Goal: Transaction & Acquisition: Download file/media

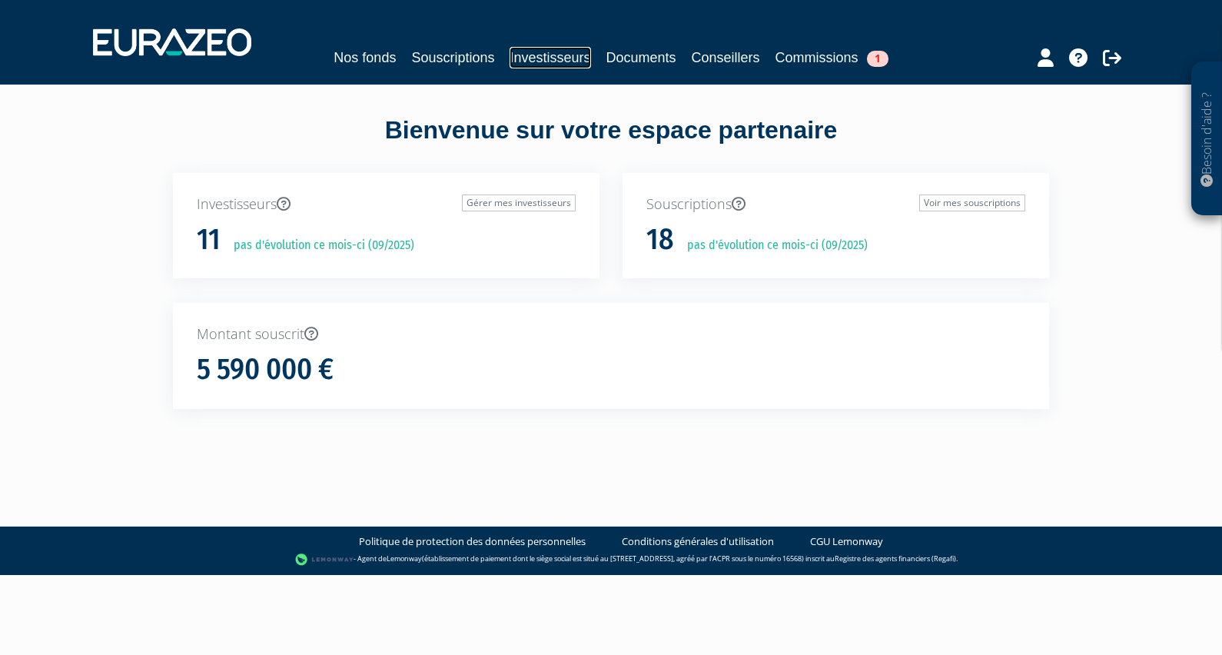
click at [542, 52] on link "Investisseurs" at bounding box center [550, 58] width 81 height 22
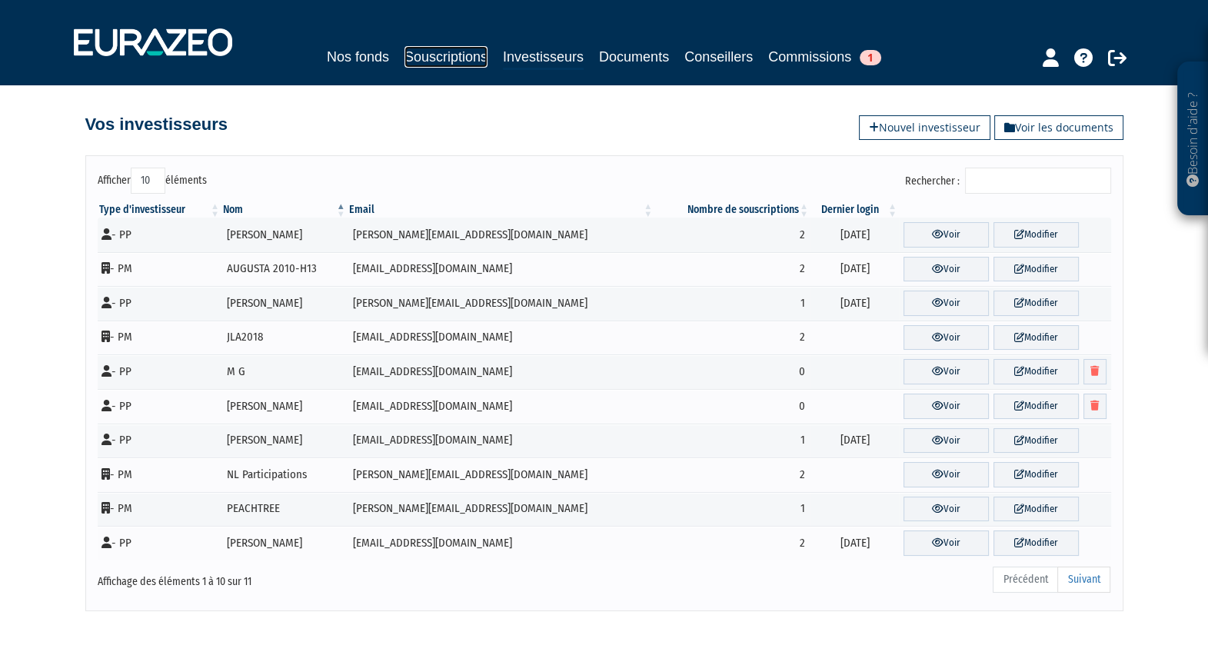
click at [453, 54] on link "Souscriptions" at bounding box center [445, 57] width 83 height 22
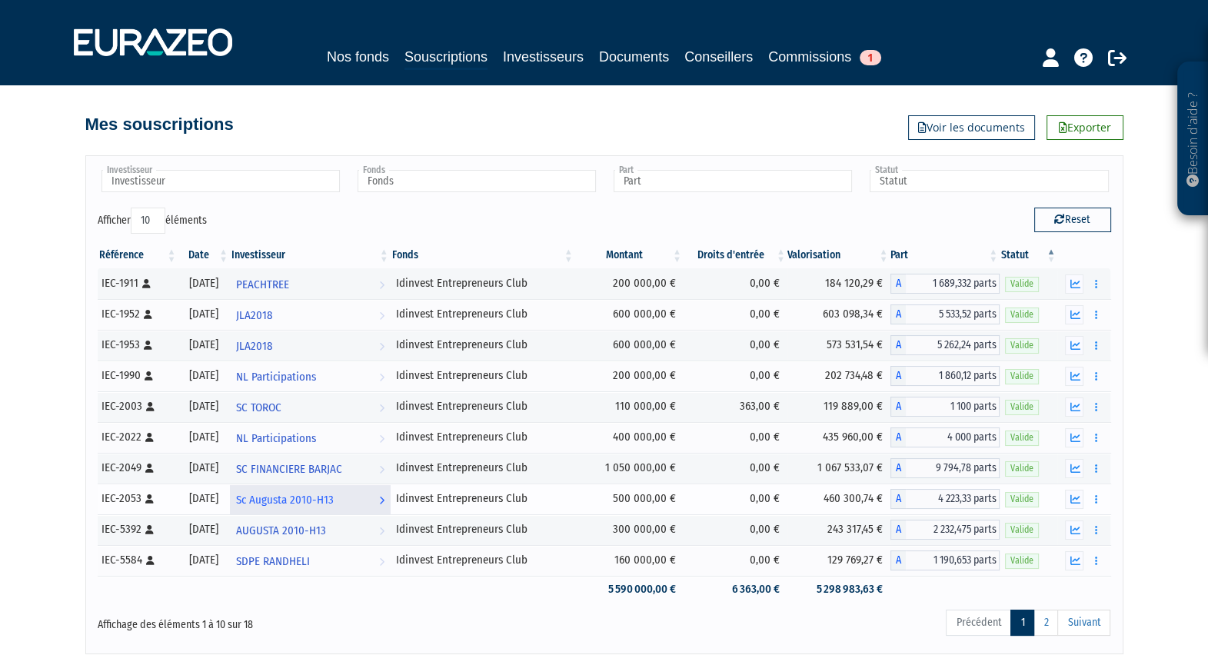
click at [391, 503] on link "Sc Augusta 2010-H13 Voir l'investisseur" at bounding box center [310, 499] width 161 height 31
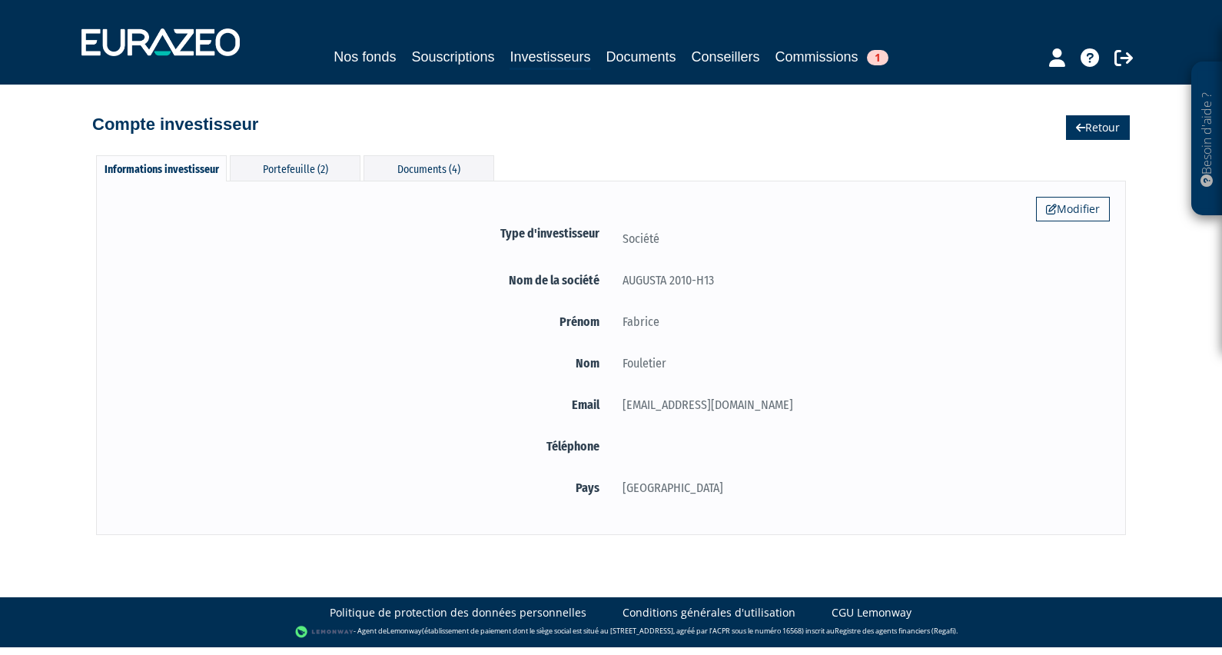
click at [1093, 132] on link "Retour" at bounding box center [1098, 127] width 64 height 25
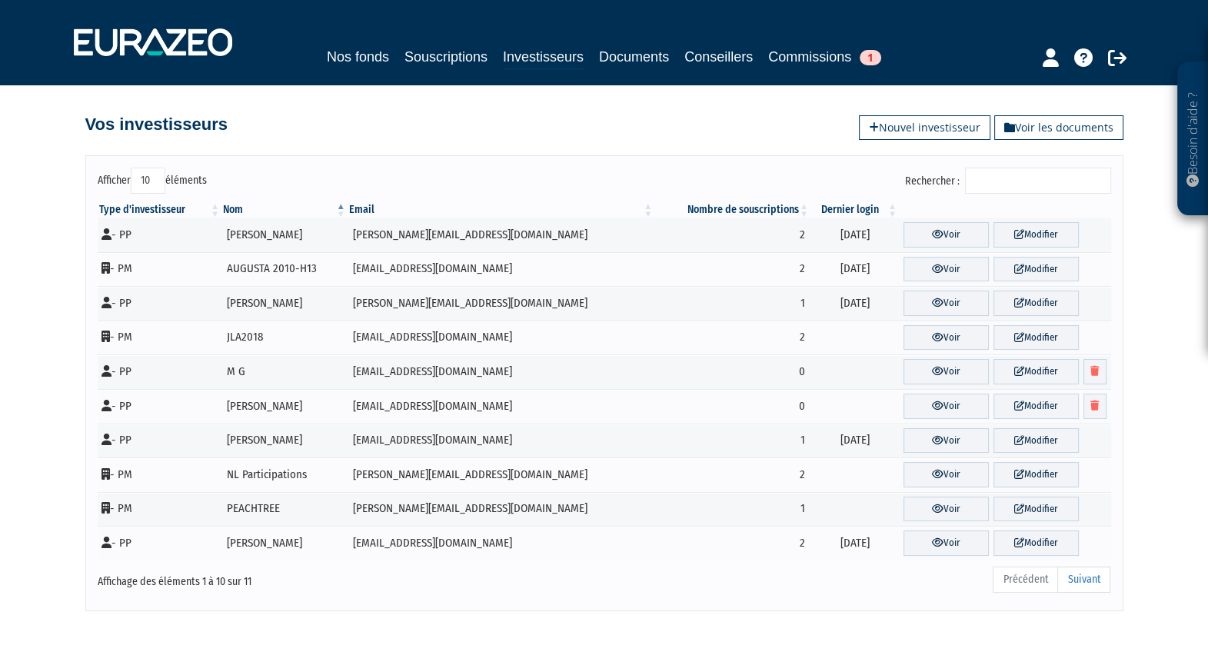
click at [999, 189] on input "Rechercher :" at bounding box center [1038, 181] width 146 height 26
click at [444, 56] on link "Souscriptions" at bounding box center [445, 57] width 83 height 22
click at [541, 56] on link "Investisseurs" at bounding box center [543, 58] width 81 height 24
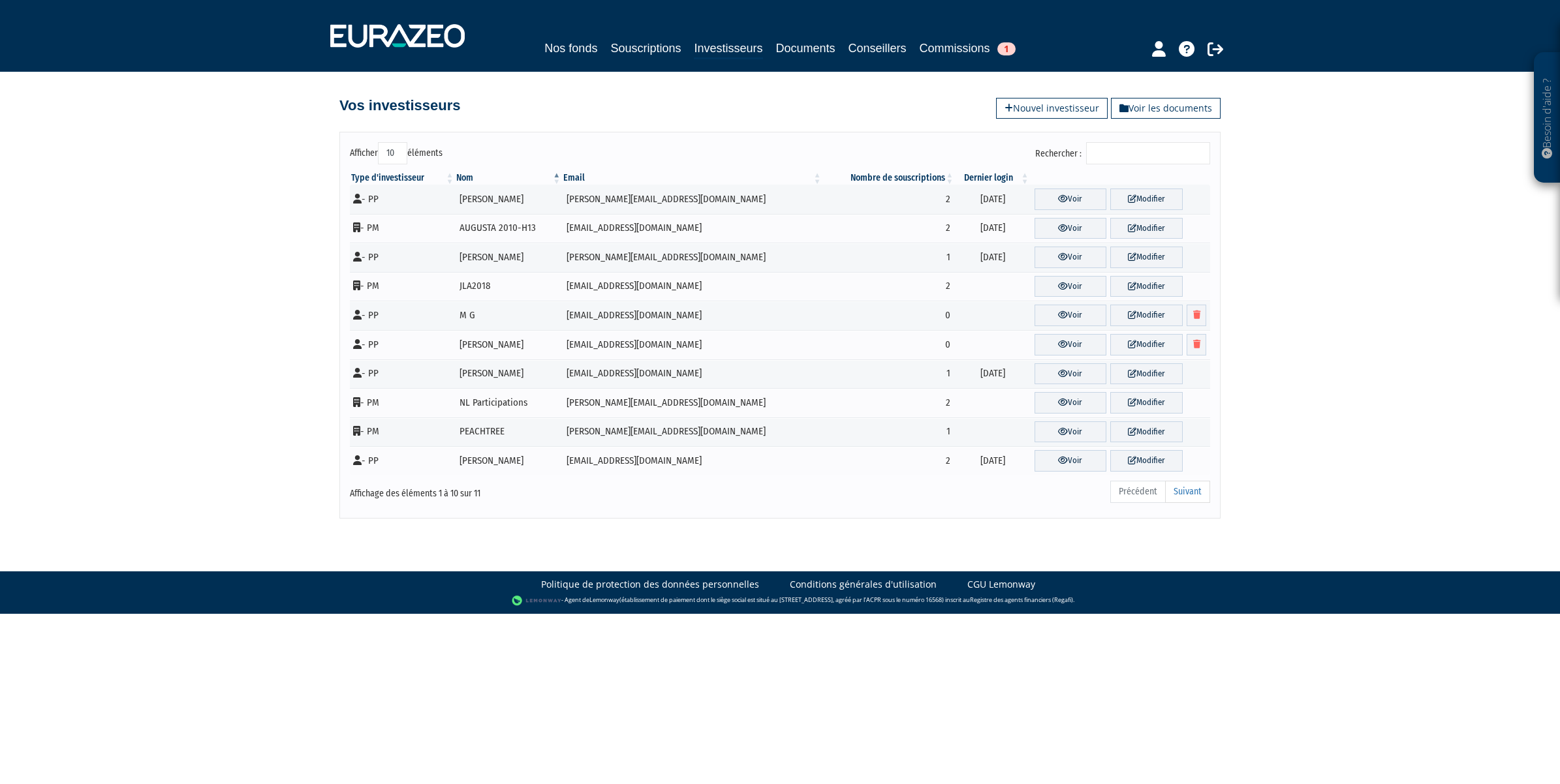
click at [1024, 152] on input "Rechercher :" at bounding box center [1148, 154] width 124 height 22
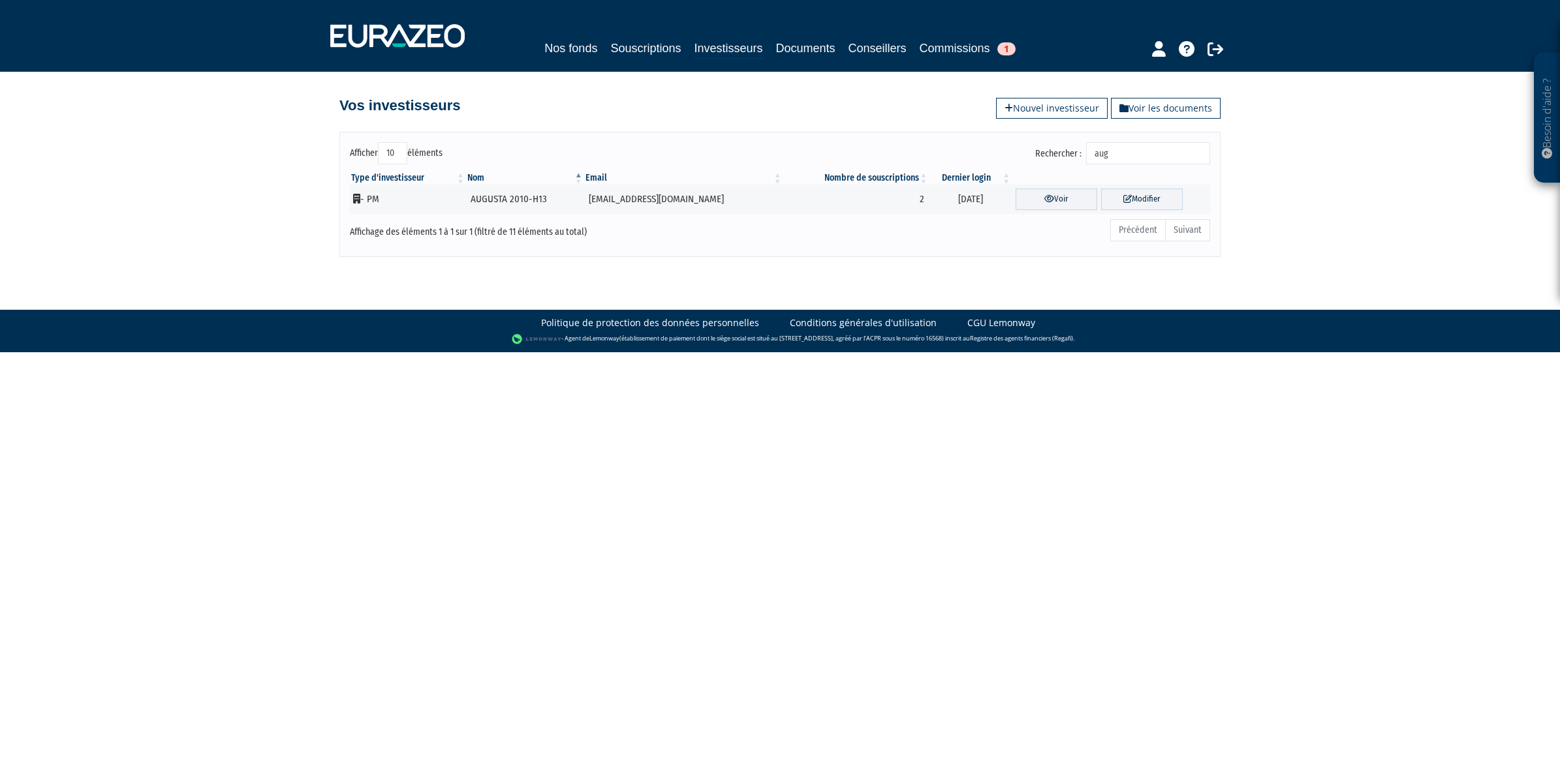
type input "aug"
click at [622, 44] on link "Souscriptions" at bounding box center [645, 48] width 70 height 19
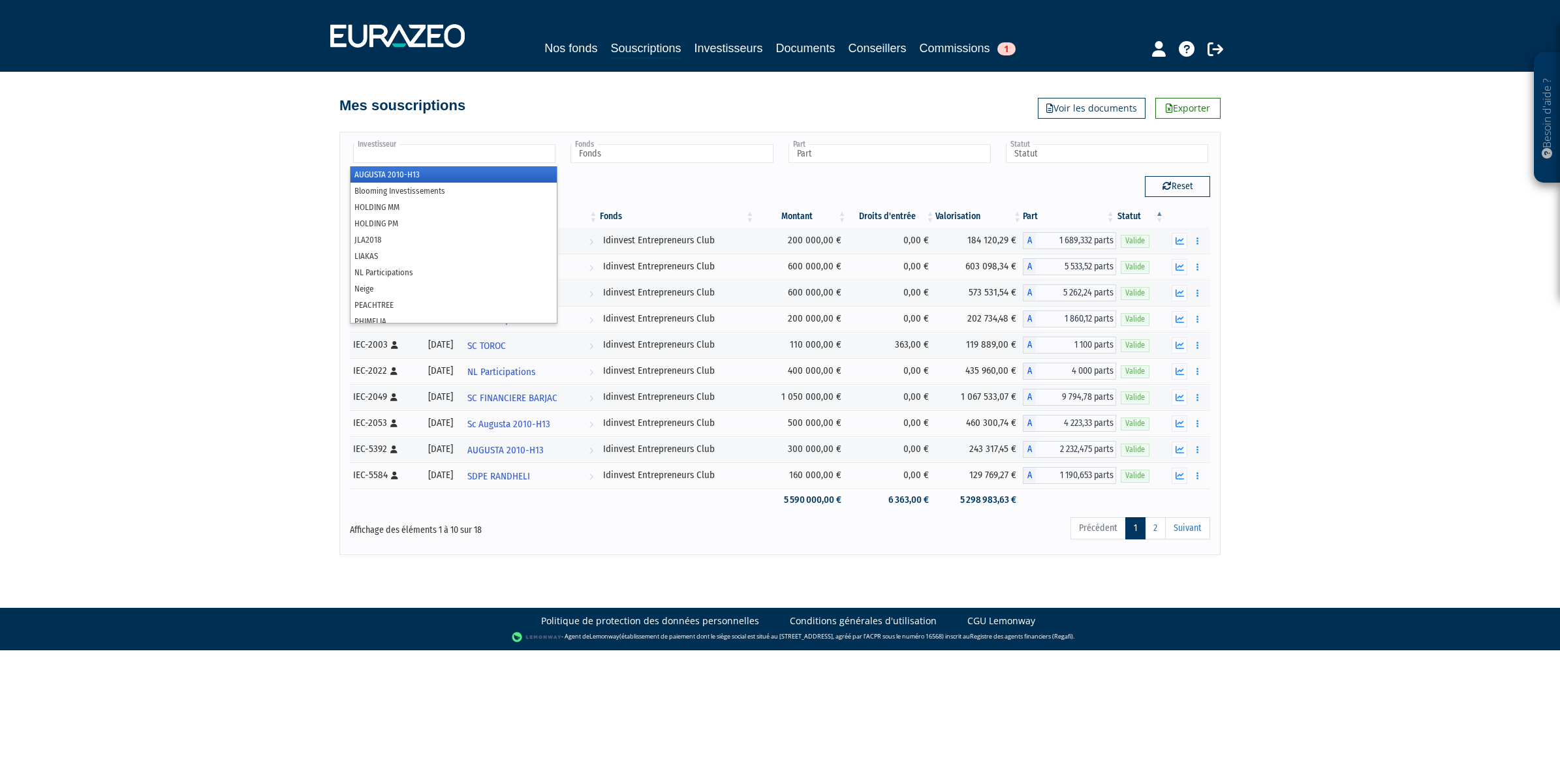
click at [436, 158] on input "text" at bounding box center [454, 154] width 202 height 19
click at [400, 175] on li "AUGUSTA 2010-H13" at bounding box center [453, 174] width 206 height 16
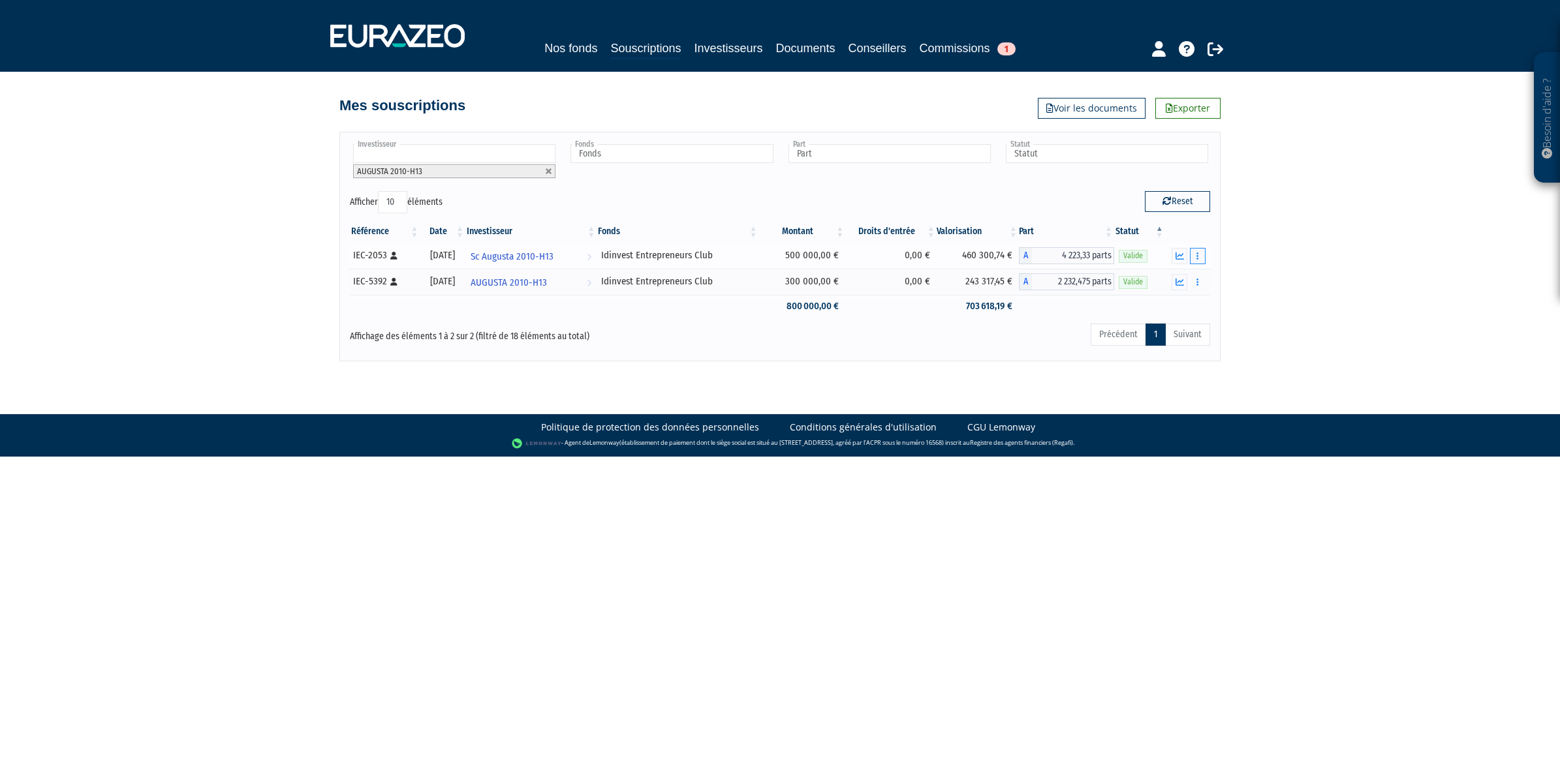
click at [1196, 255] on icon "button" at bounding box center [1197, 256] width 2 height 8
click at [1183, 256] on icon "button" at bounding box center [1180, 256] width 8 height 8
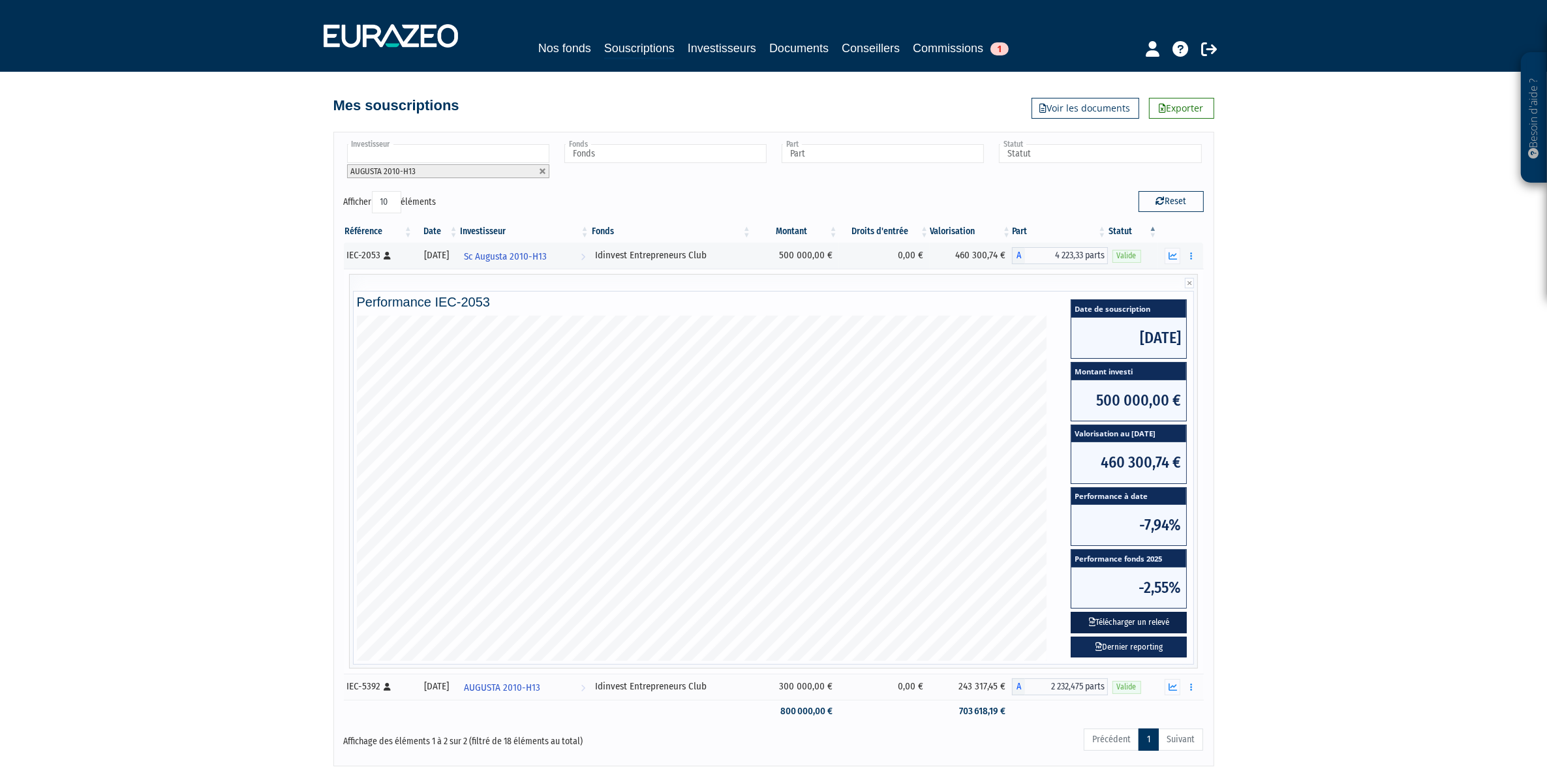
click at [1150, 621] on button "Télécharger un relevé" at bounding box center [1129, 622] width 116 height 21
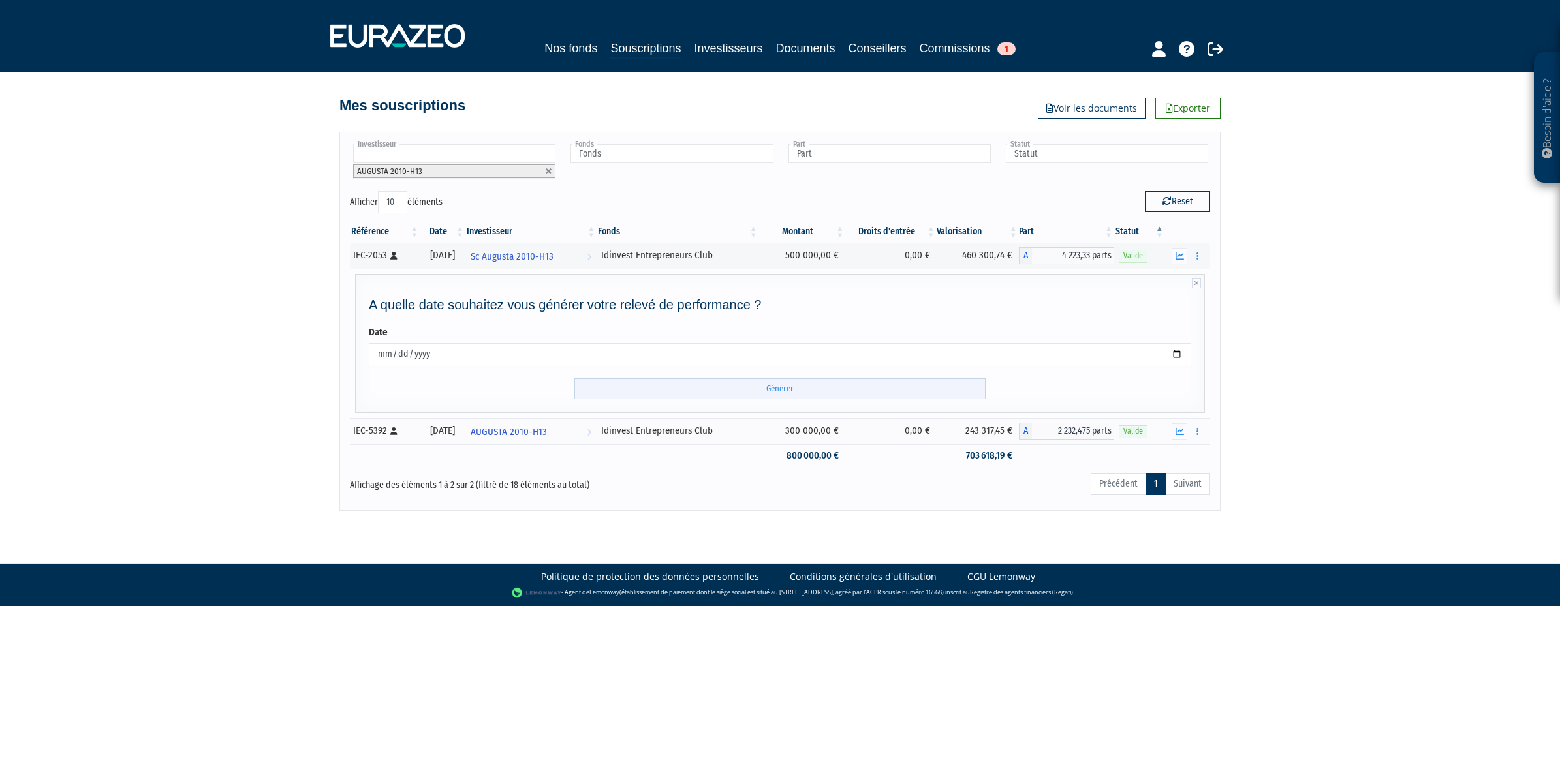
click at [777, 389] on input "Générer" at bounding box center [780, 389] width 411 height 21
click at [791, 395] on input "Générer" at bounding box center [780, 389] width 411 height 21
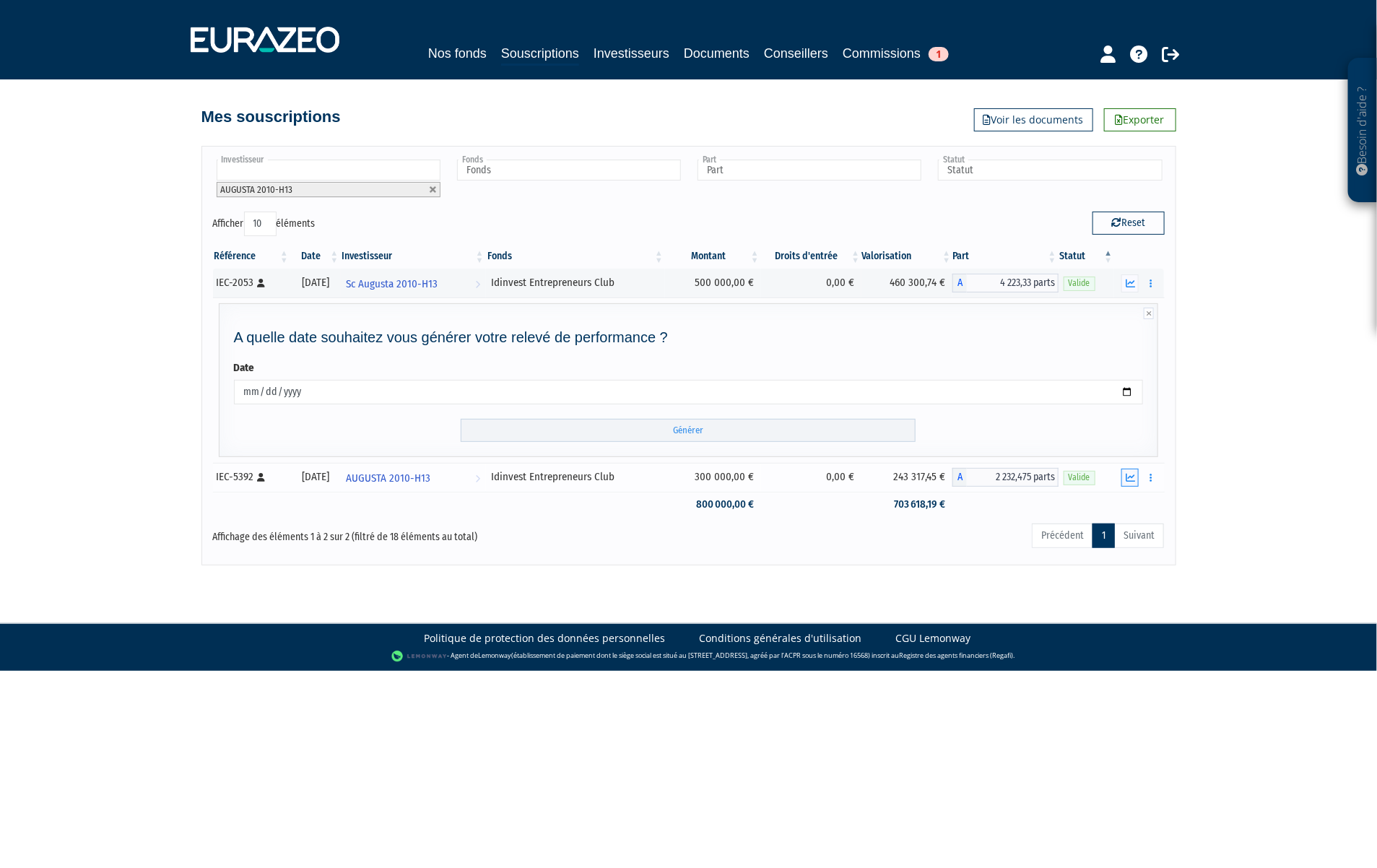
click at [1127, 482] on icon "button" at bounding box center [1131, 478] width 9 height 9
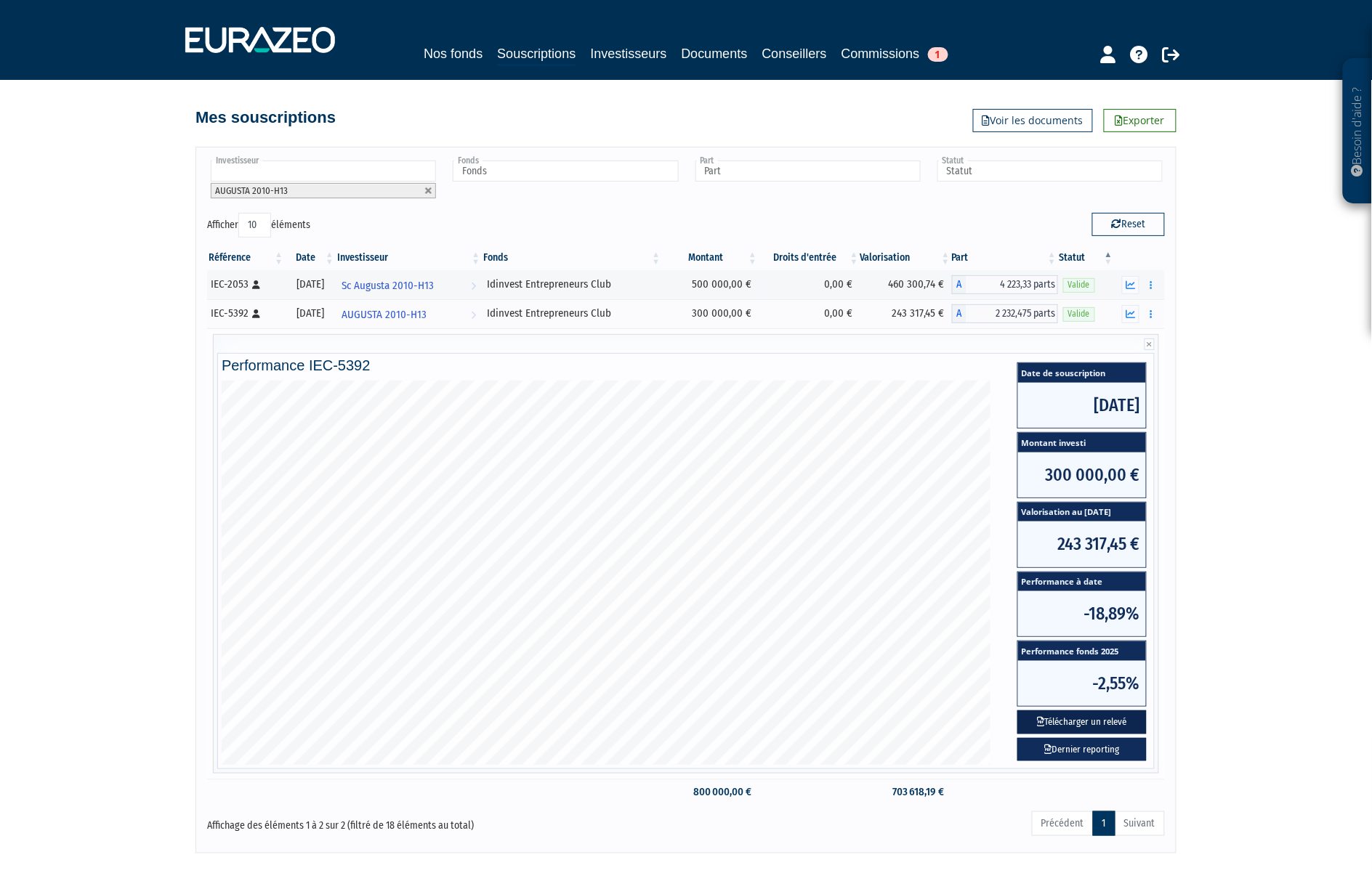
click at [1055, 724] on button "Télécharger un relevé" at bounding box center [1081, 722] width 129 height 24
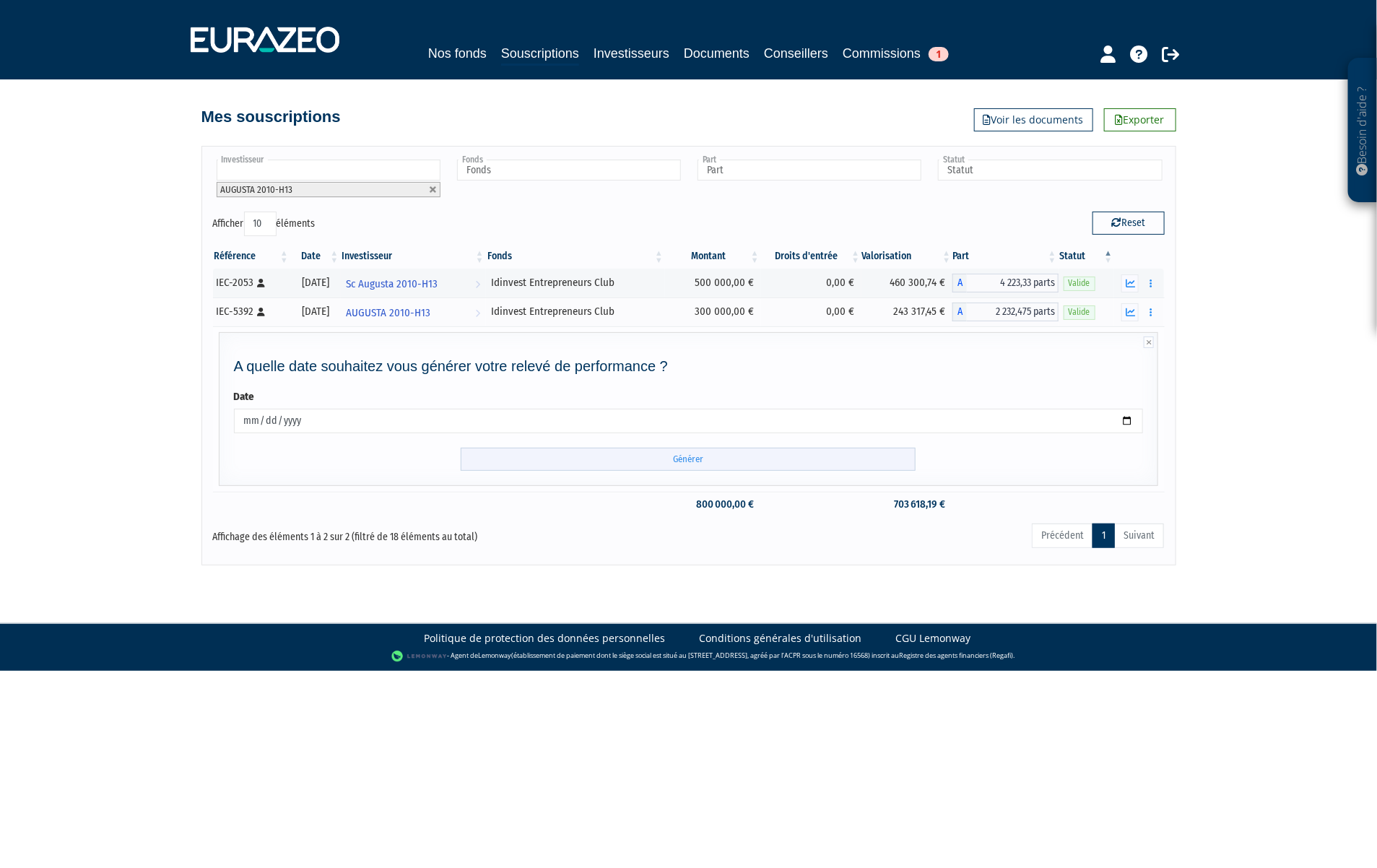
click at [658, 467] on input "Générer" at bounding box center [688, 459] width 455 height 23
click at [1134, 286] on icon "button" at bounding box center [1131, 284] width 9 height 9
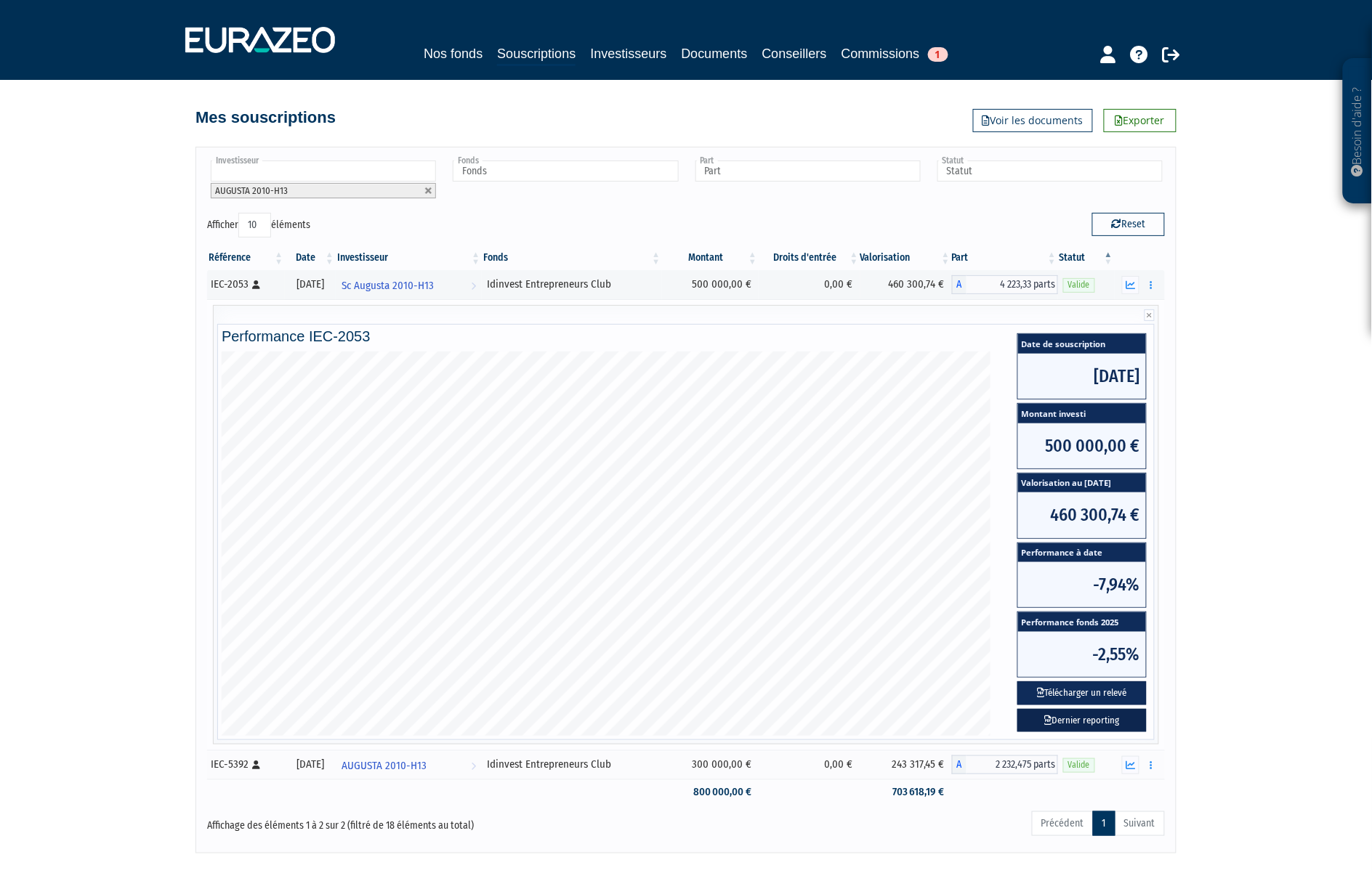
click at [1072, 724] on link "Dernier reporting" at bounding box center [1081, 720] width 129 height 24
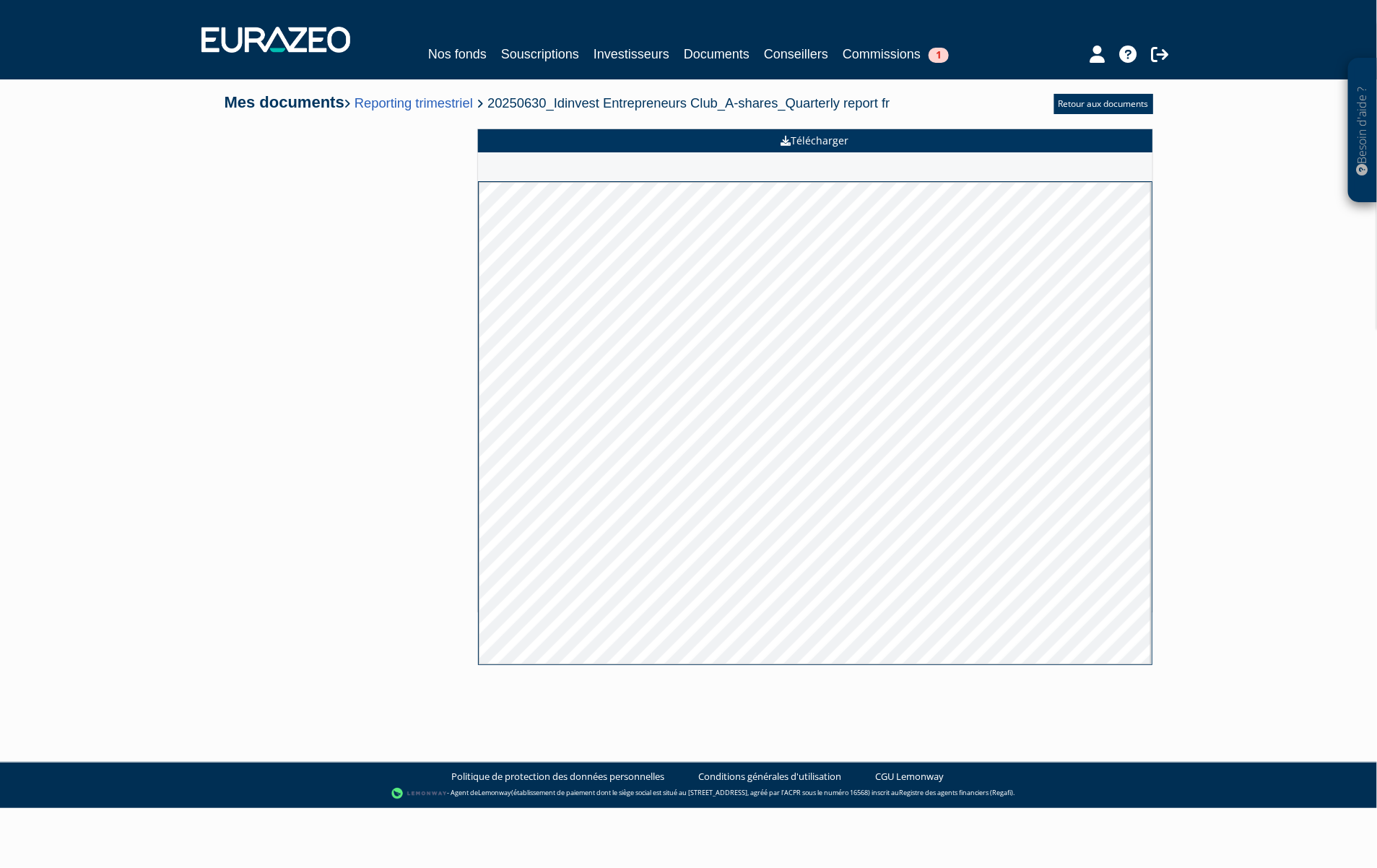
click at [851, 148] on link "Télécharger" at bounding box center [815, 141] width 674 height 23
